Goal: Use online tool/utility

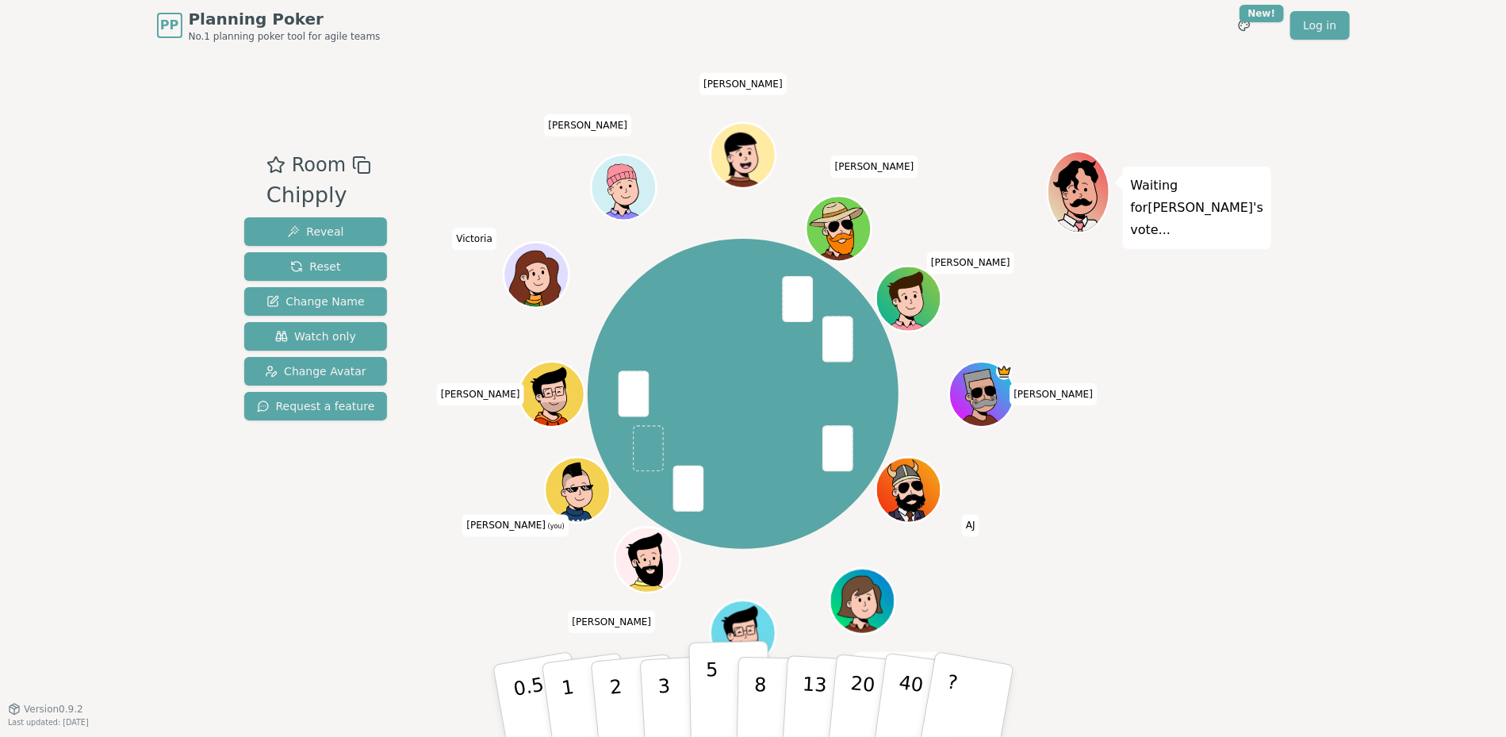
click at [715, 672] on button "5" at bounding box center [729, 701] width 82 height 121
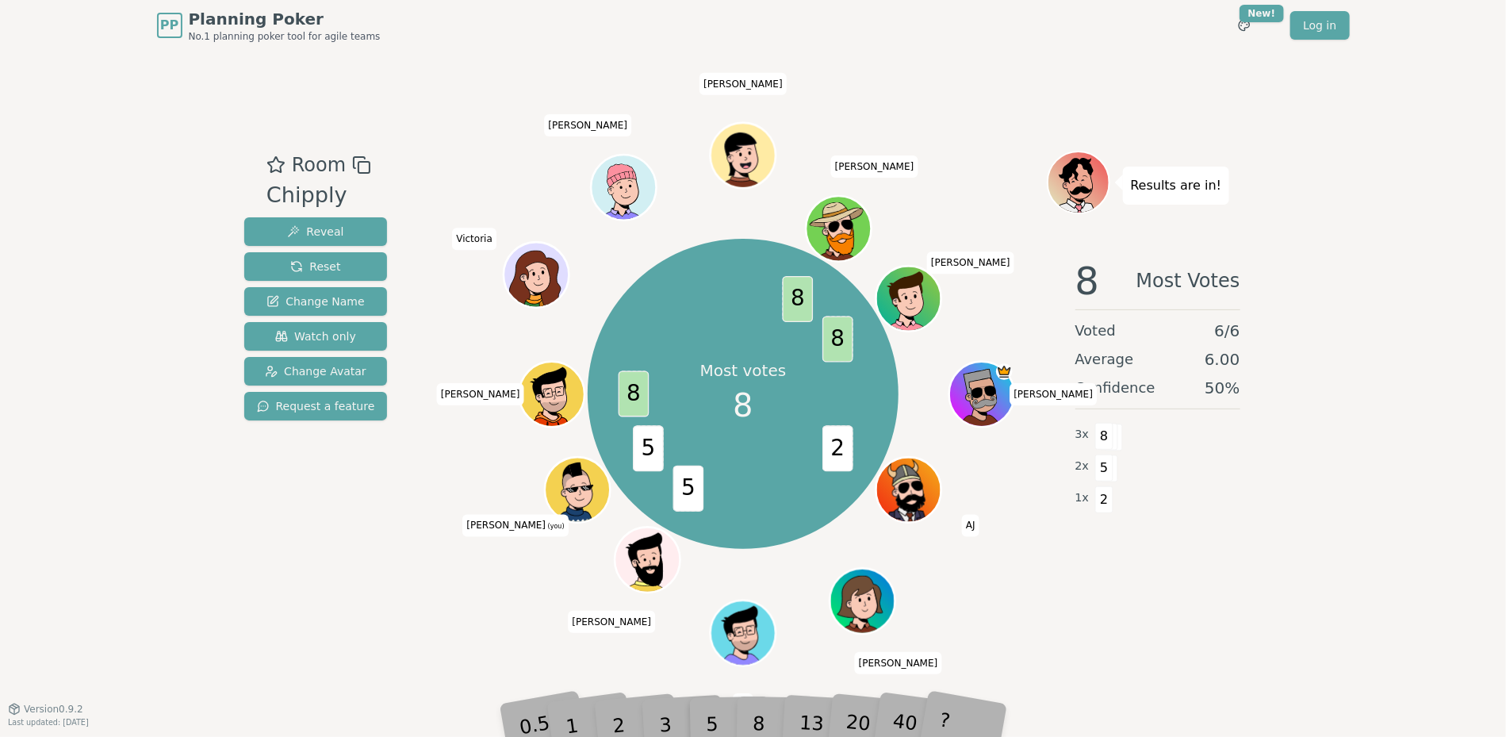
click at [755, 726] on div "8" at bounding box center [776, 700] width 48 height 56
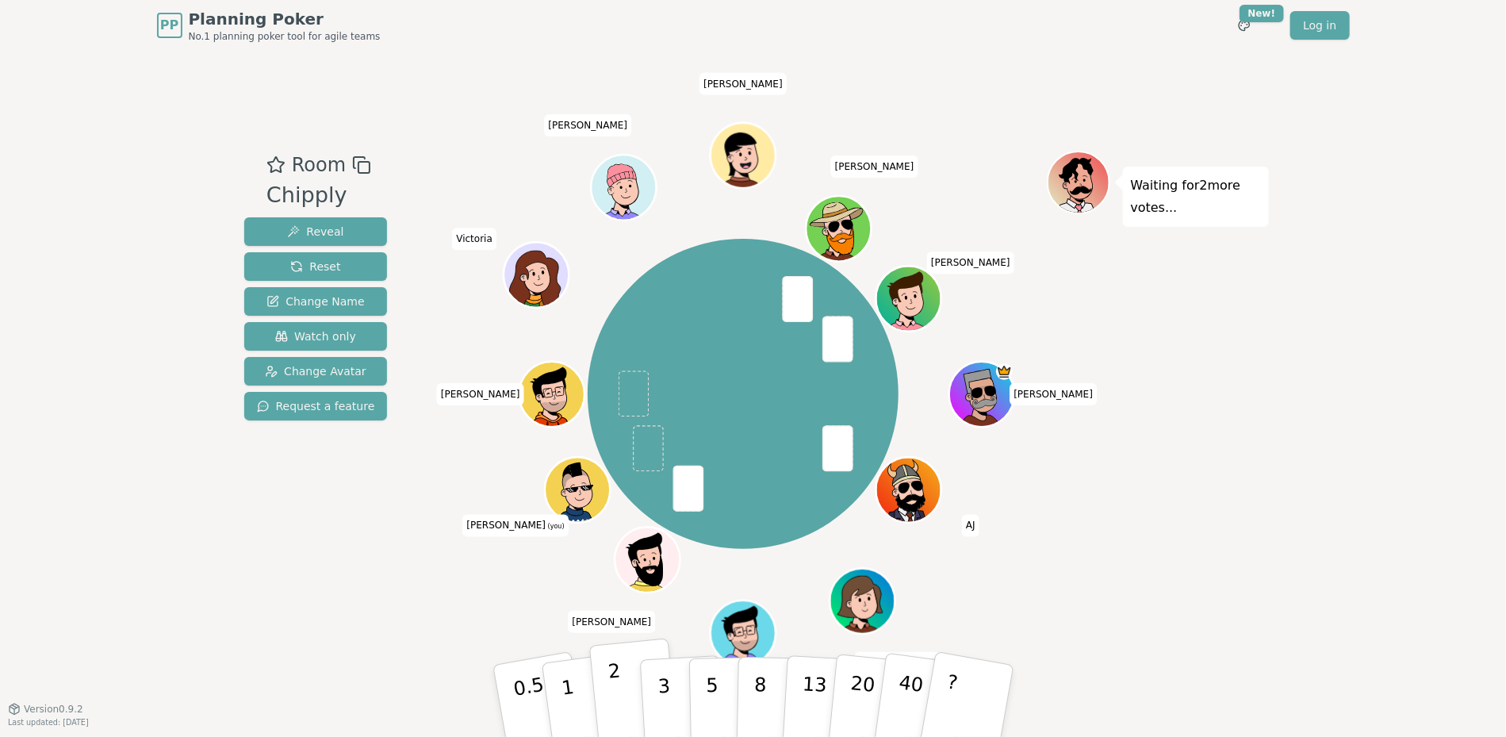
click at [623, 688] on button "2" at bounding box center [633, 701] width 90 height 126
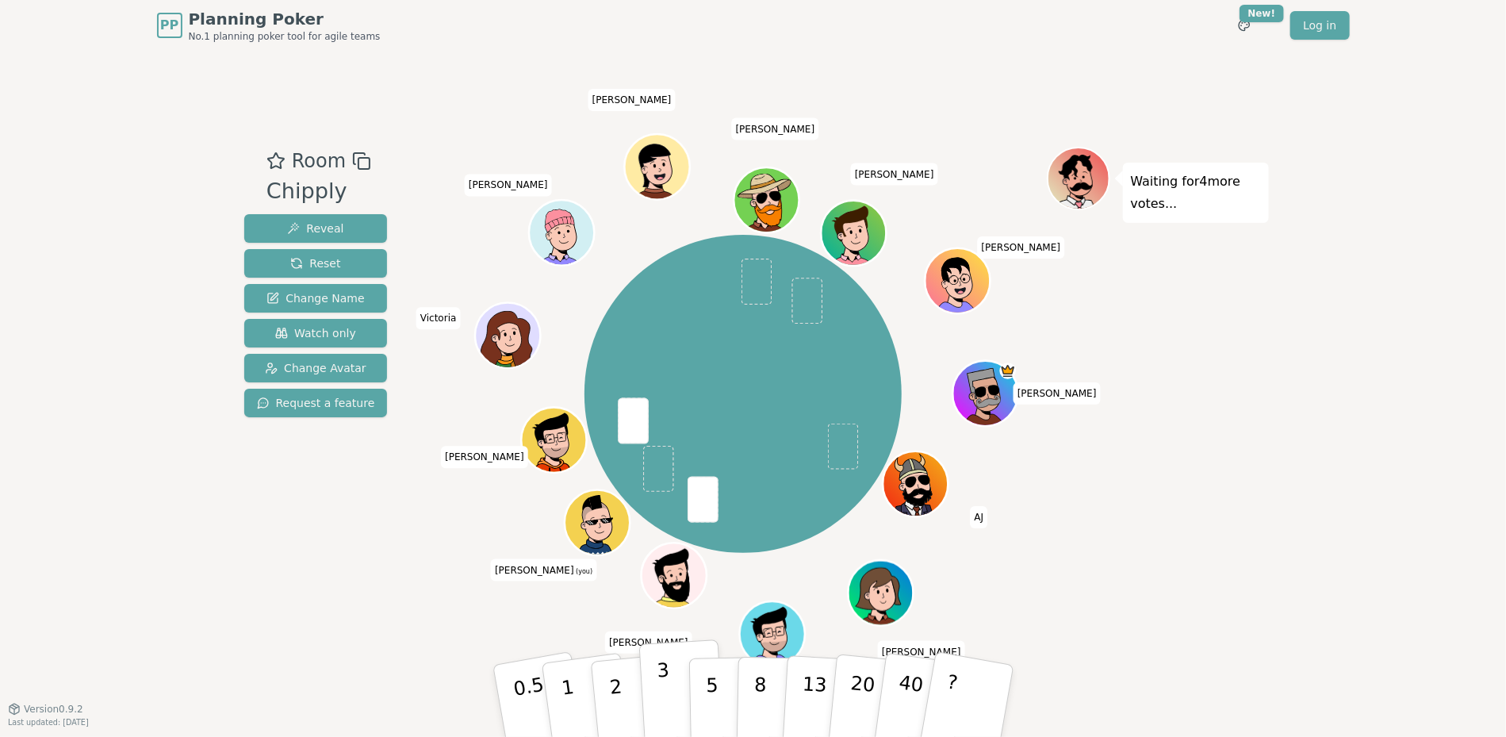
click at [672, 692] on button "3" at bounding box center [681, 701] width 86 height 124
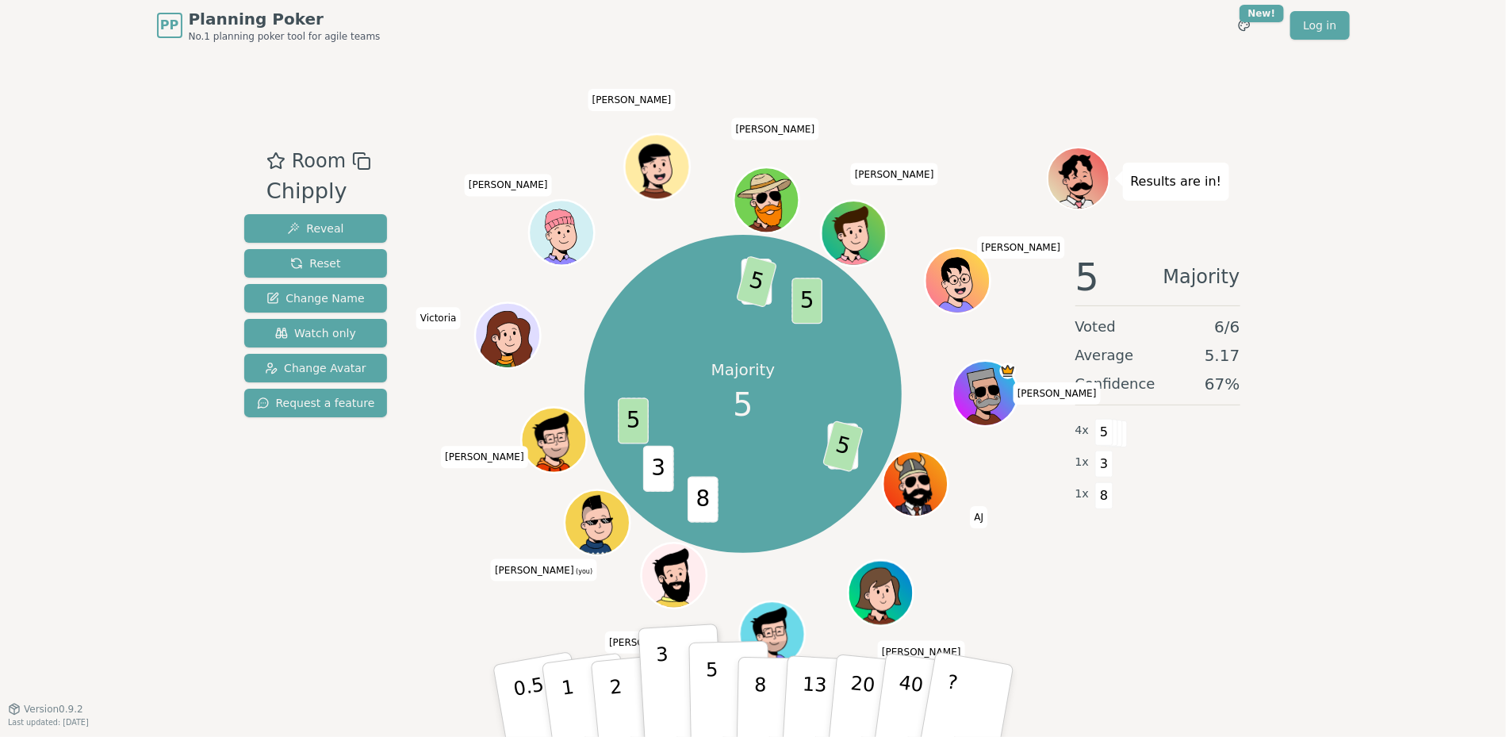
click at [710, 682] on p "5" at bounding box center [711, 701] width 13 height 86
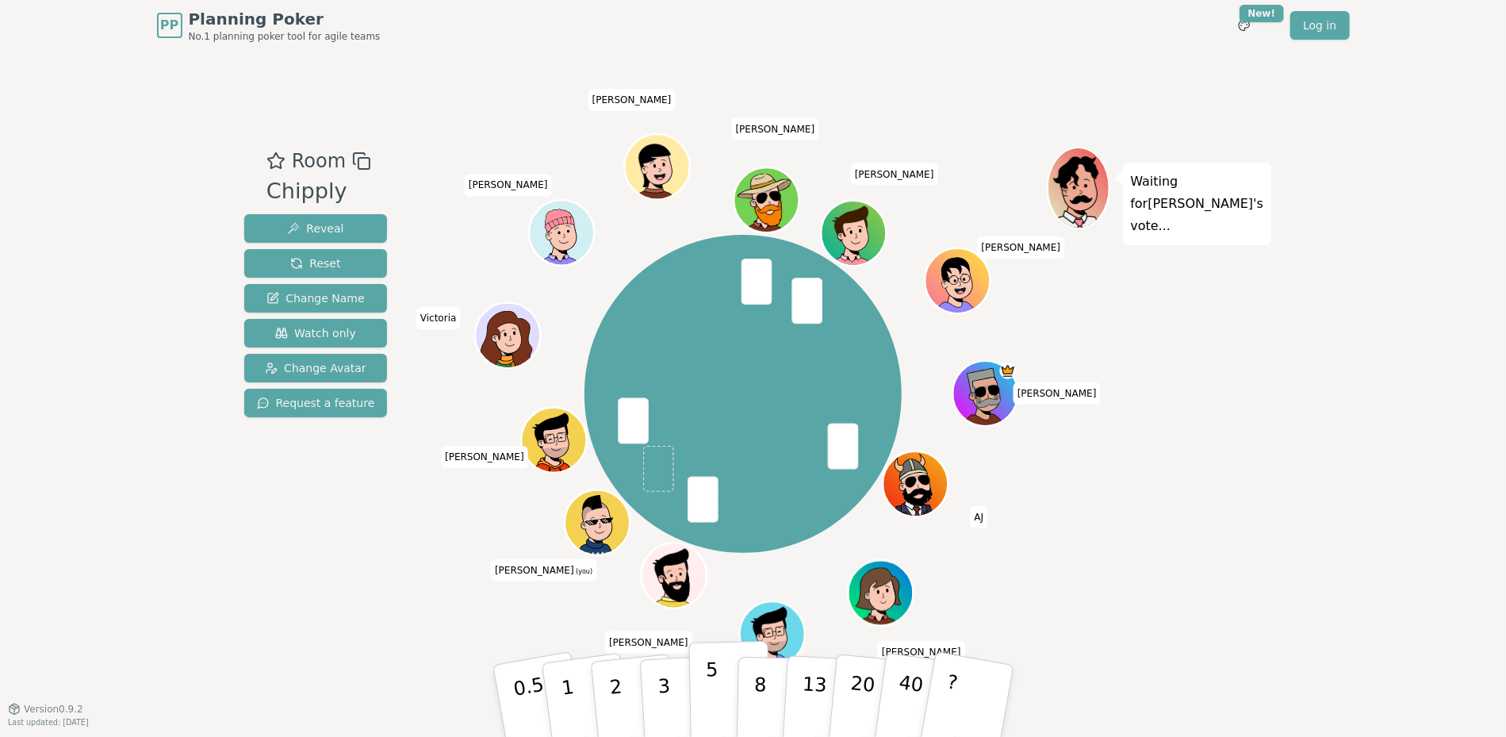
click at [723, 683] on button "5" at bounding box center [729, 701] width 82 height 121
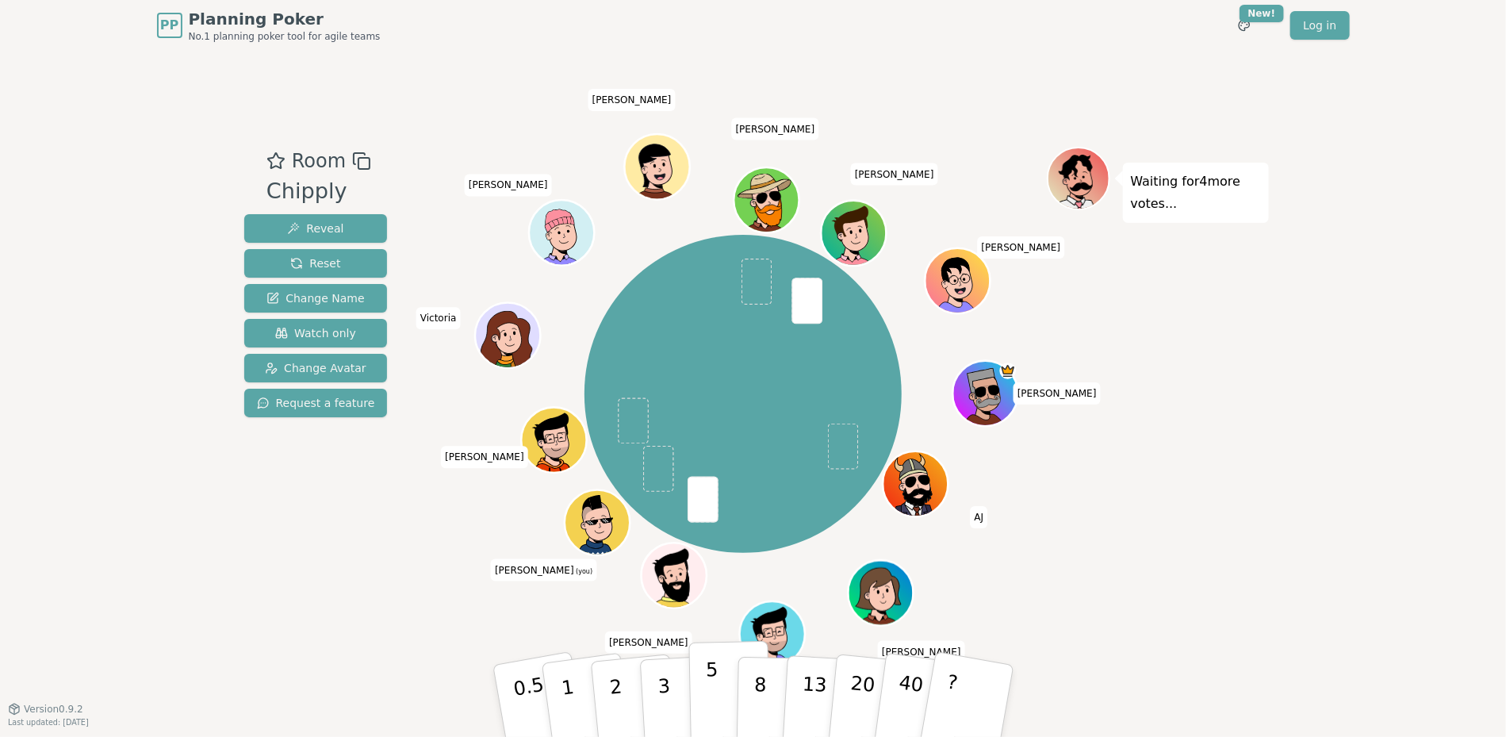
click at [712, 688] on p "5" at bounding box center [711, 701] width 13 height 86
click at [664, 680] on p "3" at bounding box center [664, 702] width 17 height 86
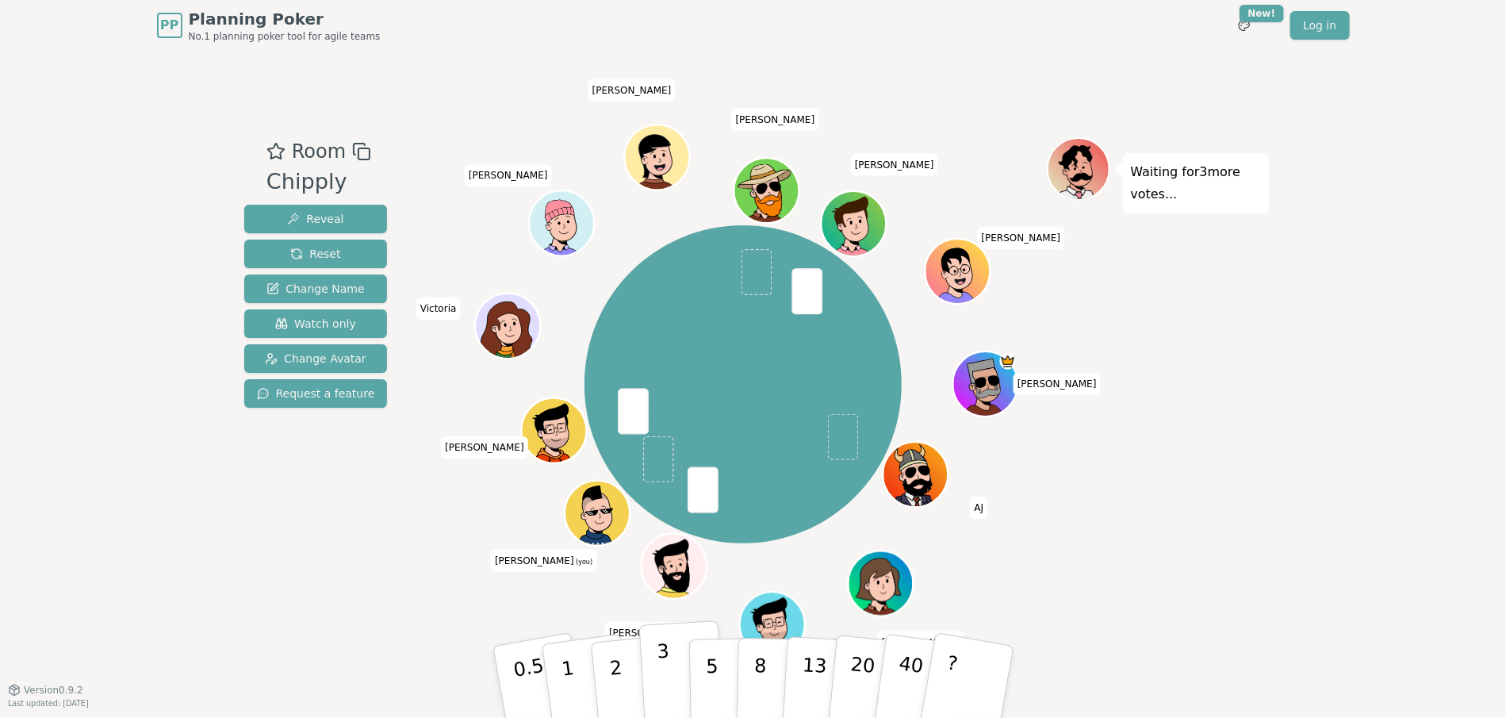
click at [667, 670] on button "3" at bounding box center [681, 682] width 86 height 124
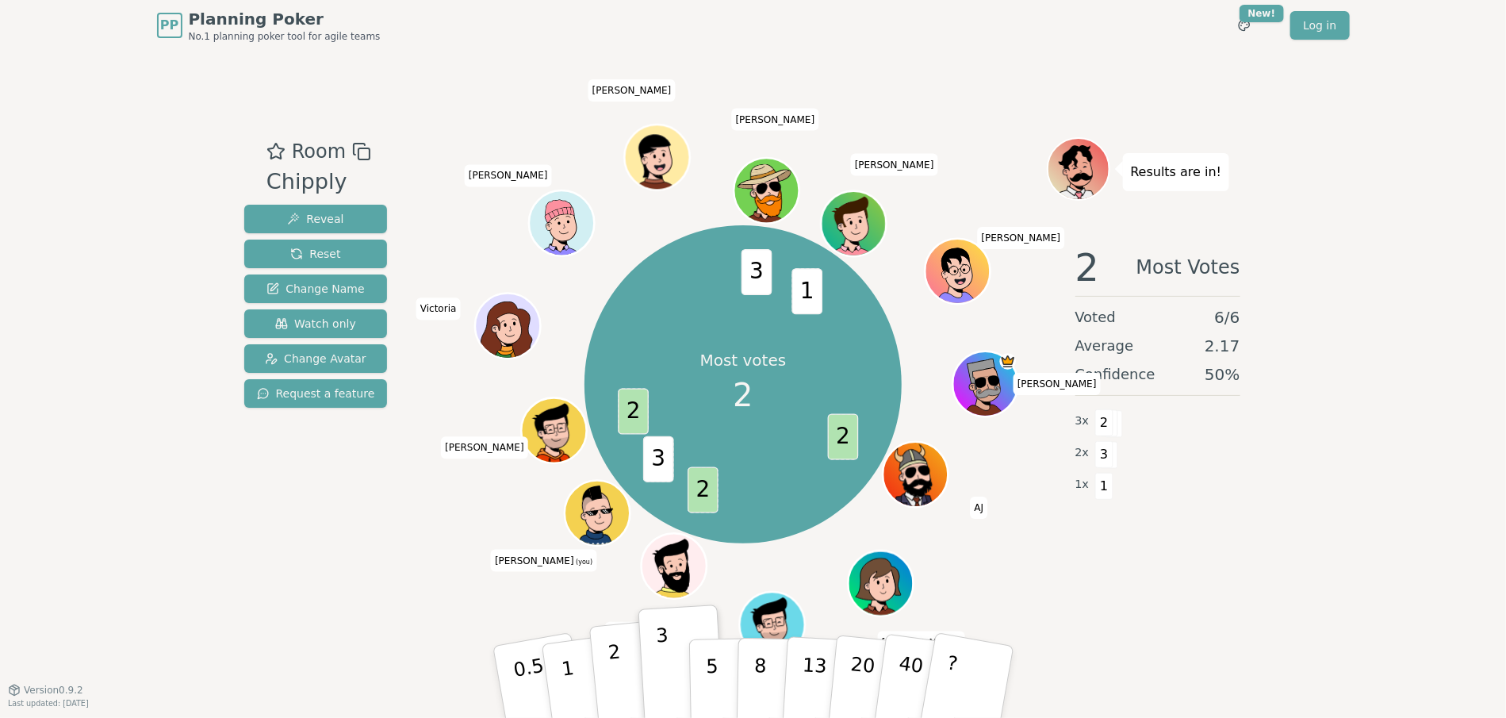
click at [611, 663] on p "2" at bounding box center [617, 684] width 21 height 86
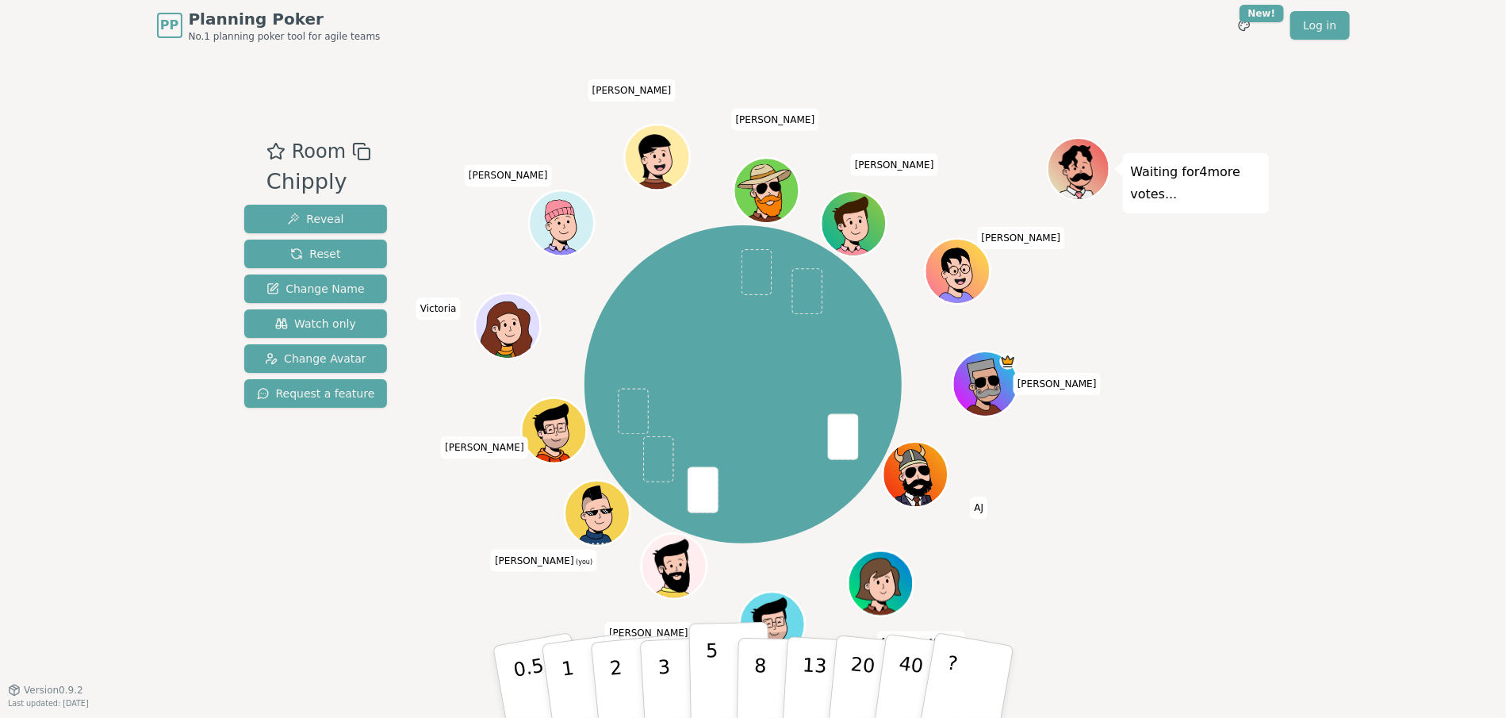
click at [718, 672] on button "5" at bounding box center [729, 682] width 82 height 121
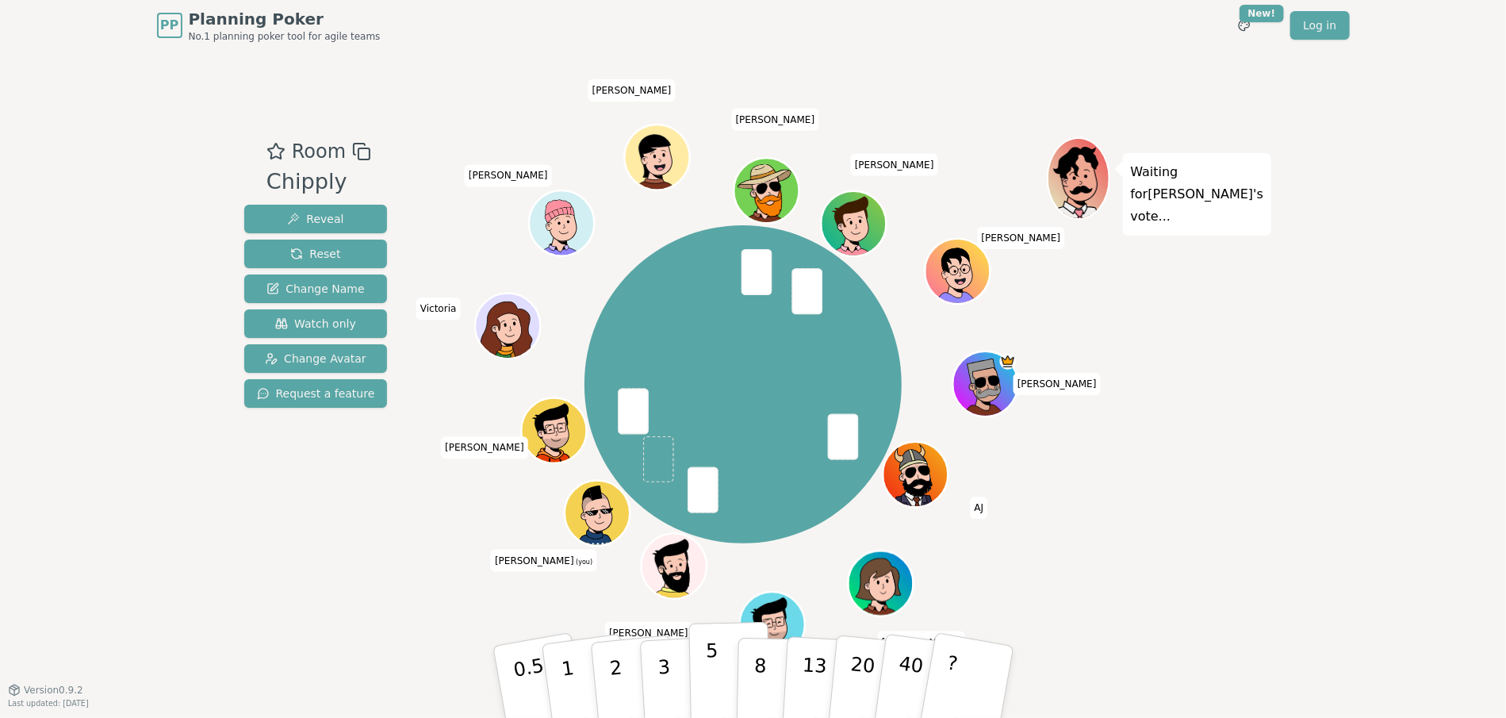
click at [710, 673] on p "5" at bounding box center [711, 682] width 13 height 86
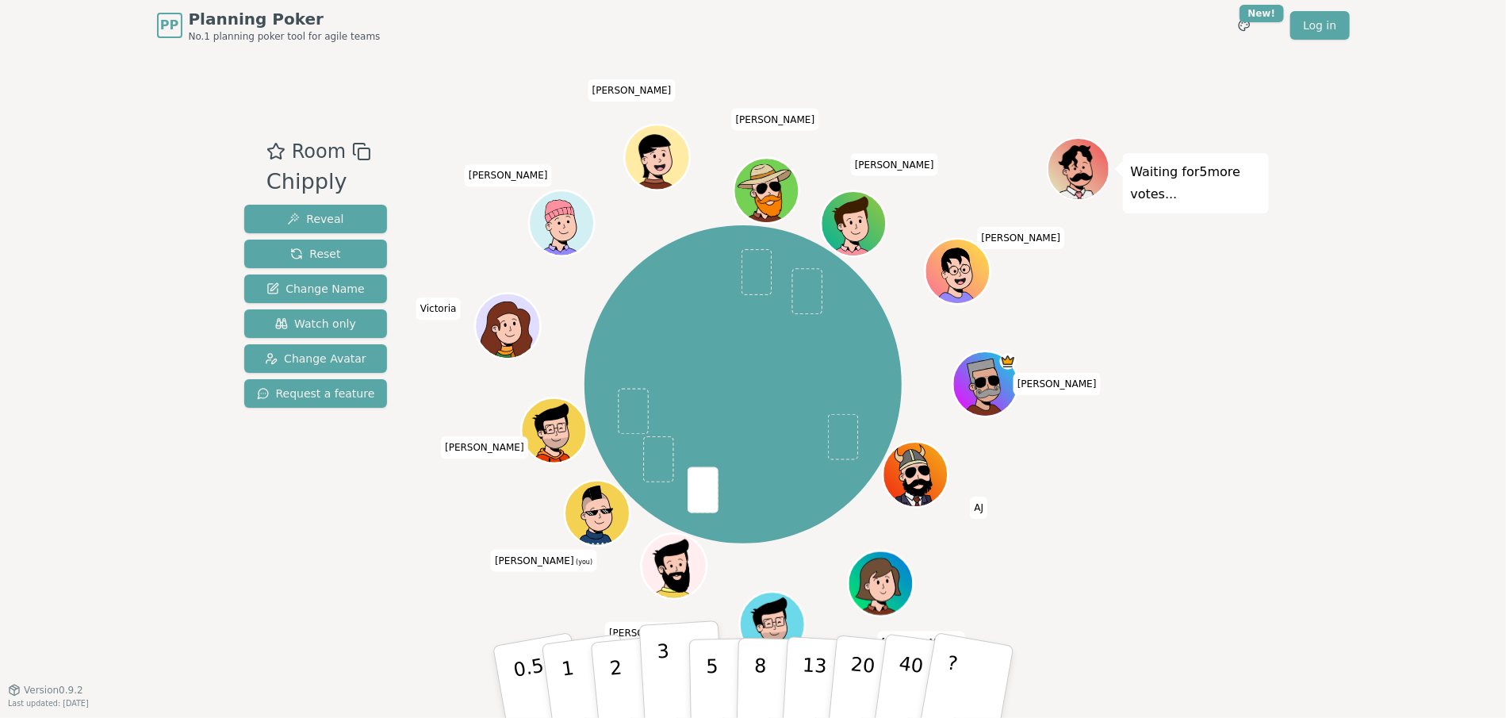
click at [663, 666] on p "3" at bounding box center [664, 683] width 17 height 86
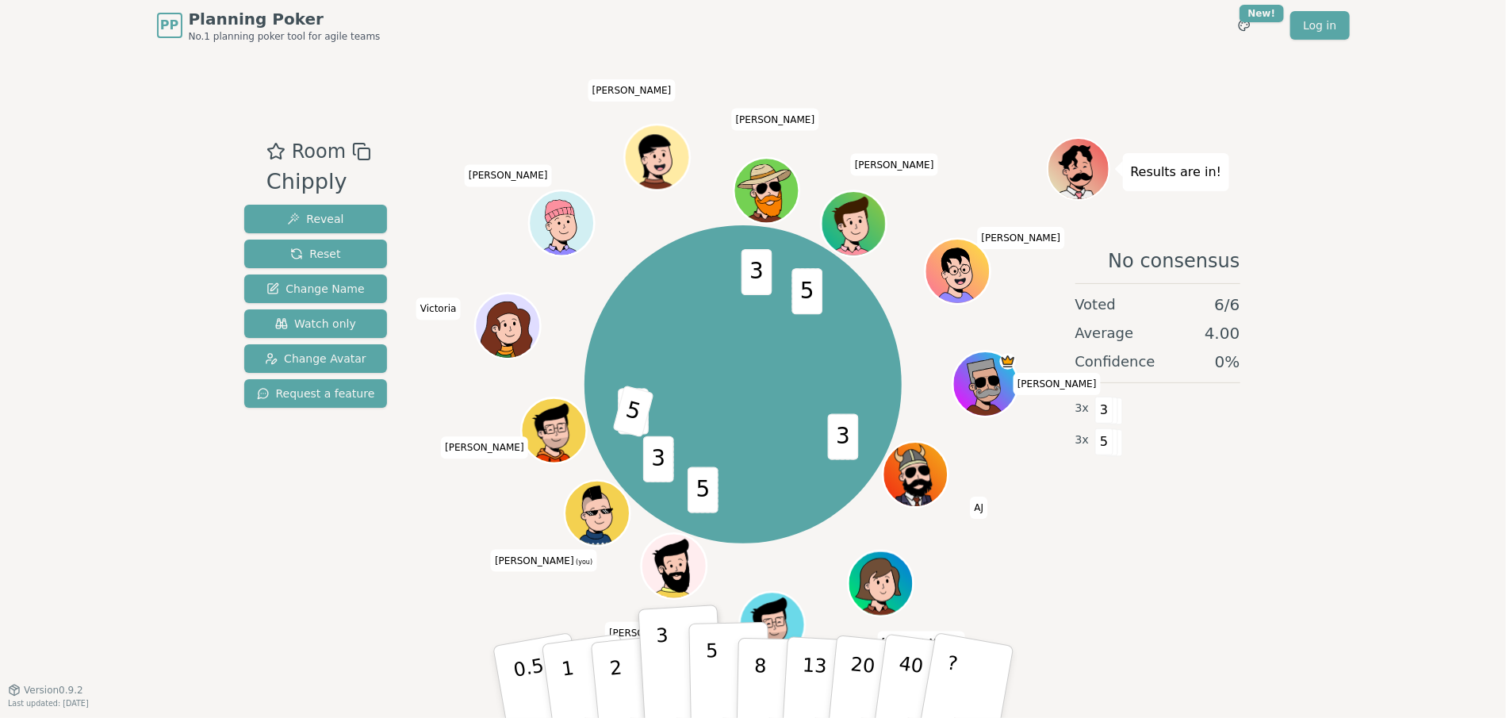
click at [710, 665] on p "5" at bounding box center [711, 682] width 13 height 86
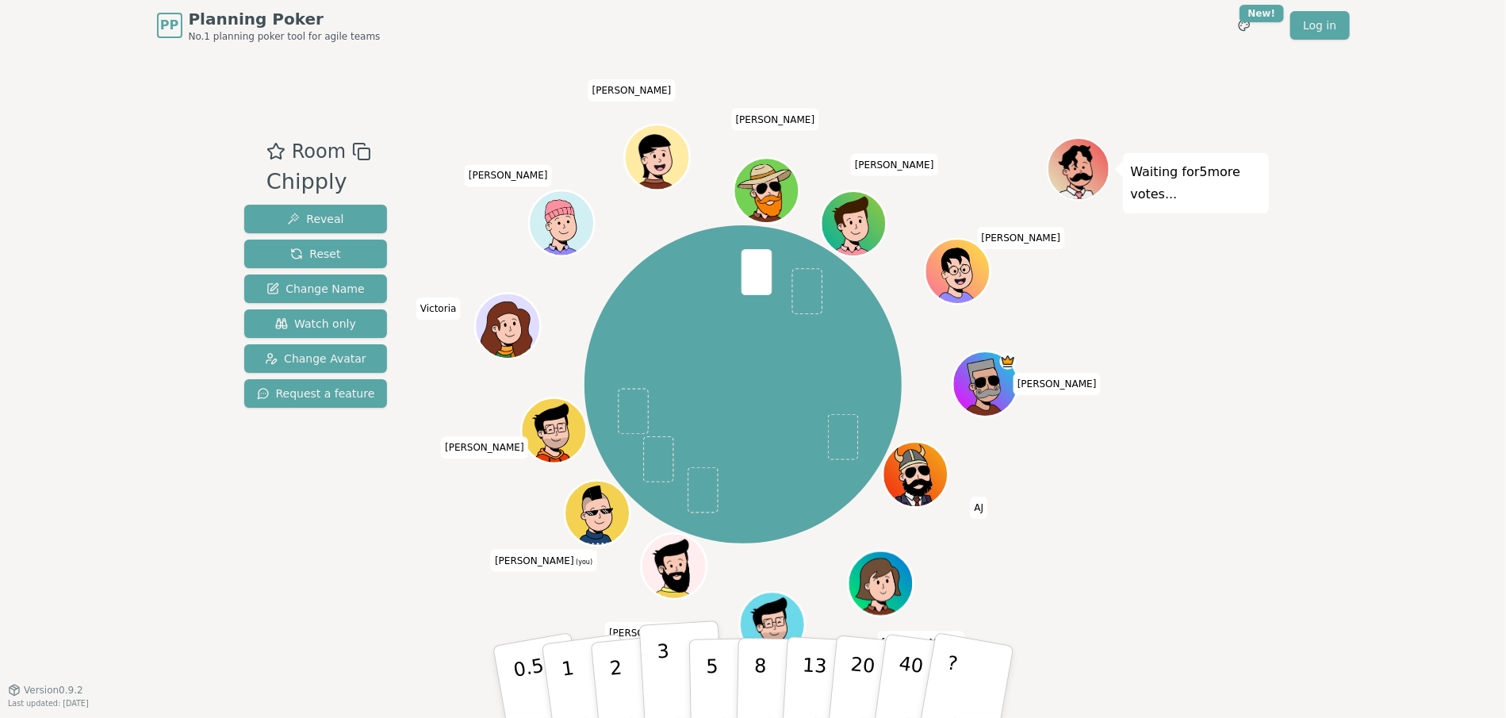
click at [670, 657] on button "3" at bounding box center [681, 682] width 86 height 124
click at [0, 281] on div "PP Planning Poker No.1 planning poker tool for agile teams Toggle theme New! Lo…" at bounding box center [753, 359] width 1506 height 718
